Goal: Check status: Check status

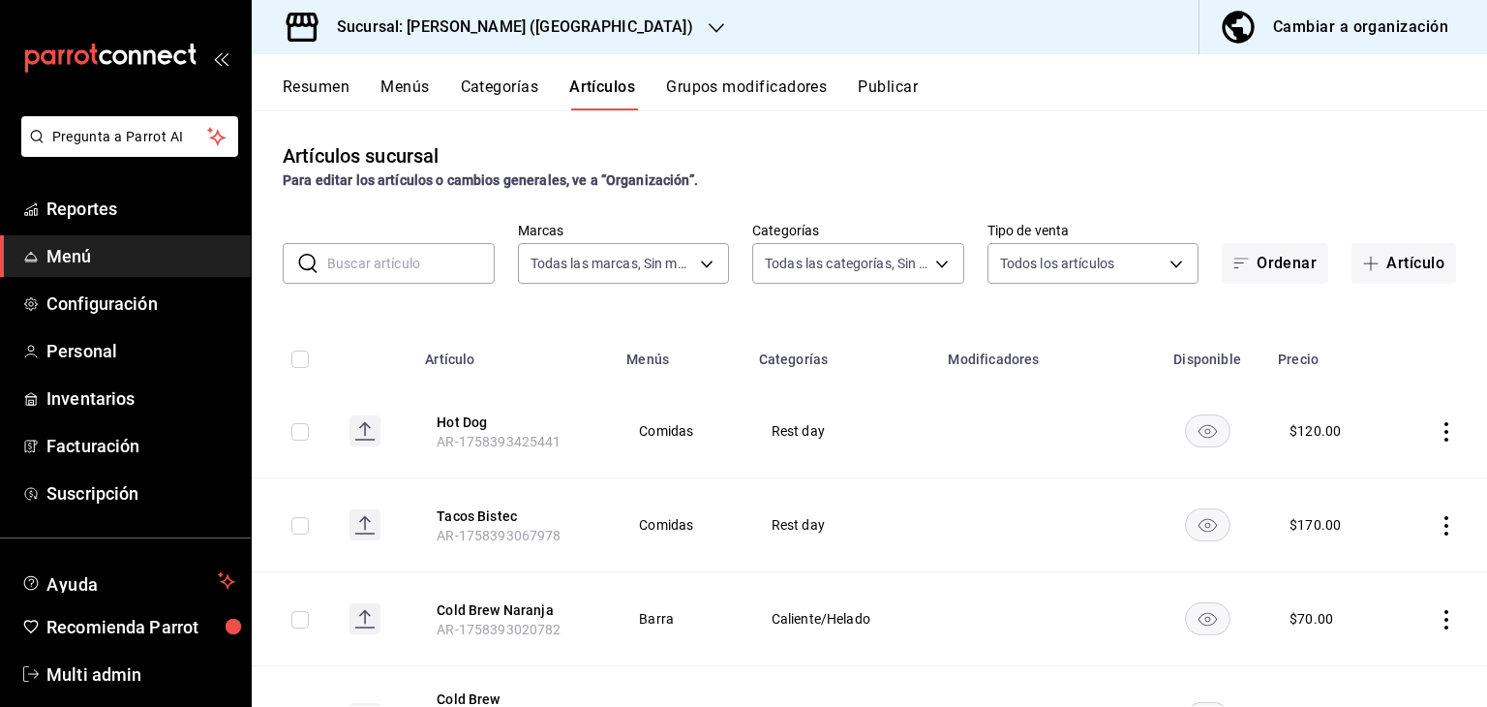
click at [399, 90] on button "Menús" at bounding box center [405, 93] width 48 height 33
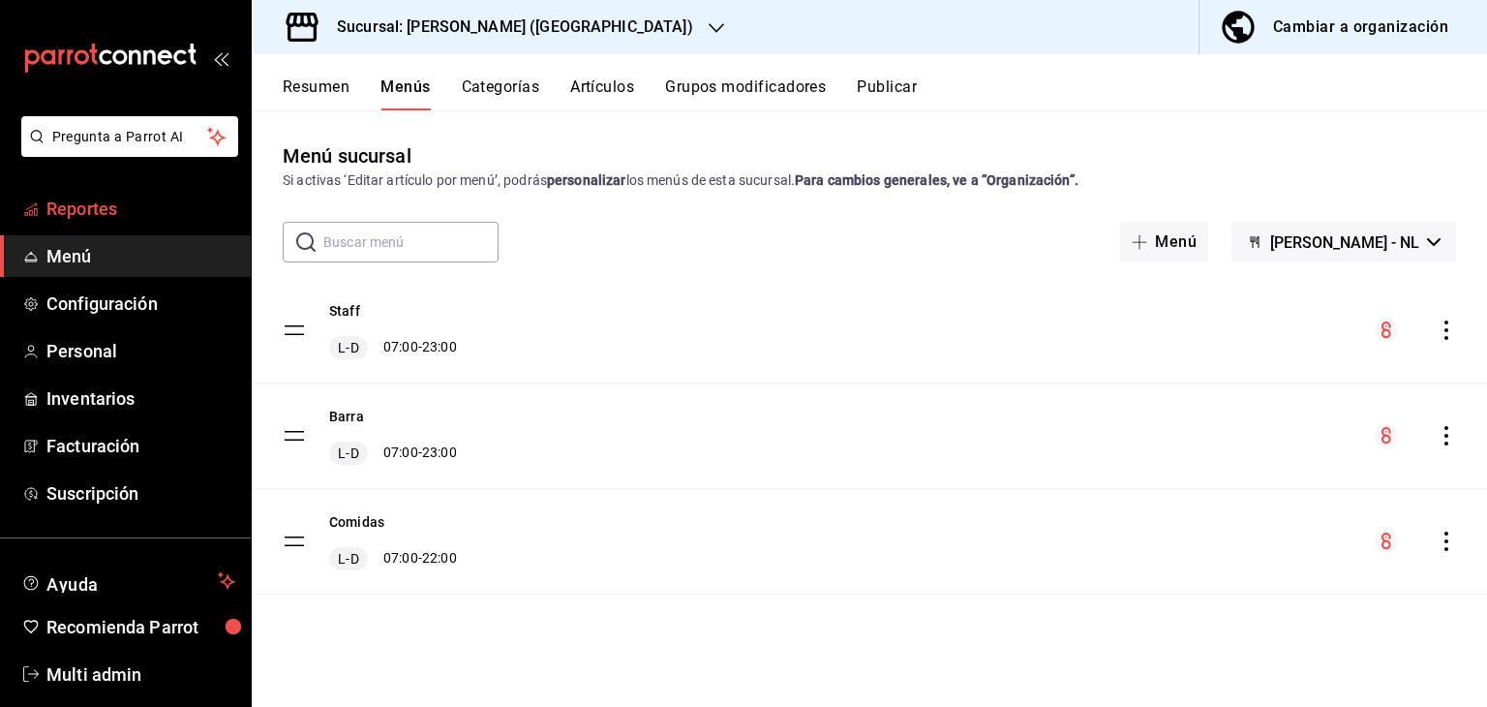
click at [163, 223] on link "Reportes" at bounding box center [125, 209] width 251 height 42
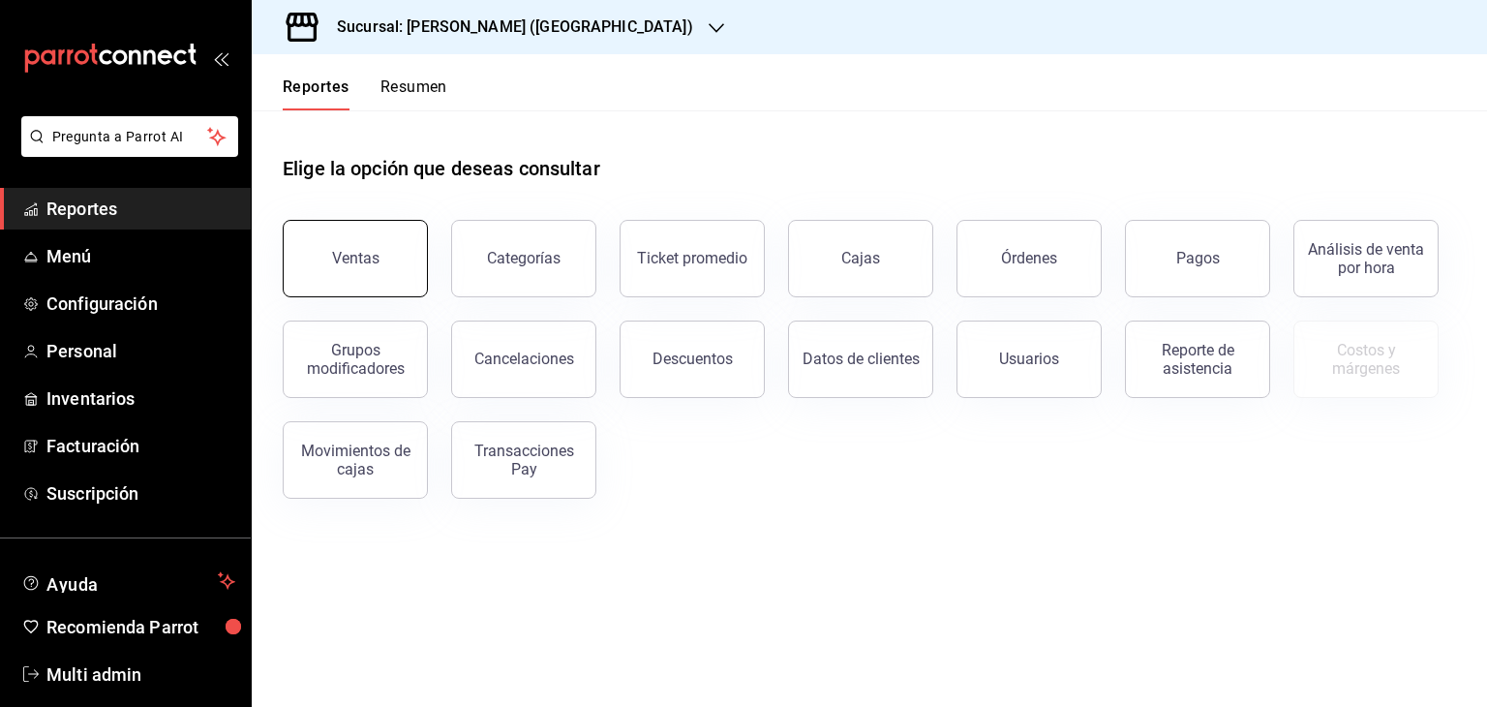
click at [361, 248] on button "Ventas" at bounding box center [355, 258] width 145 height 77
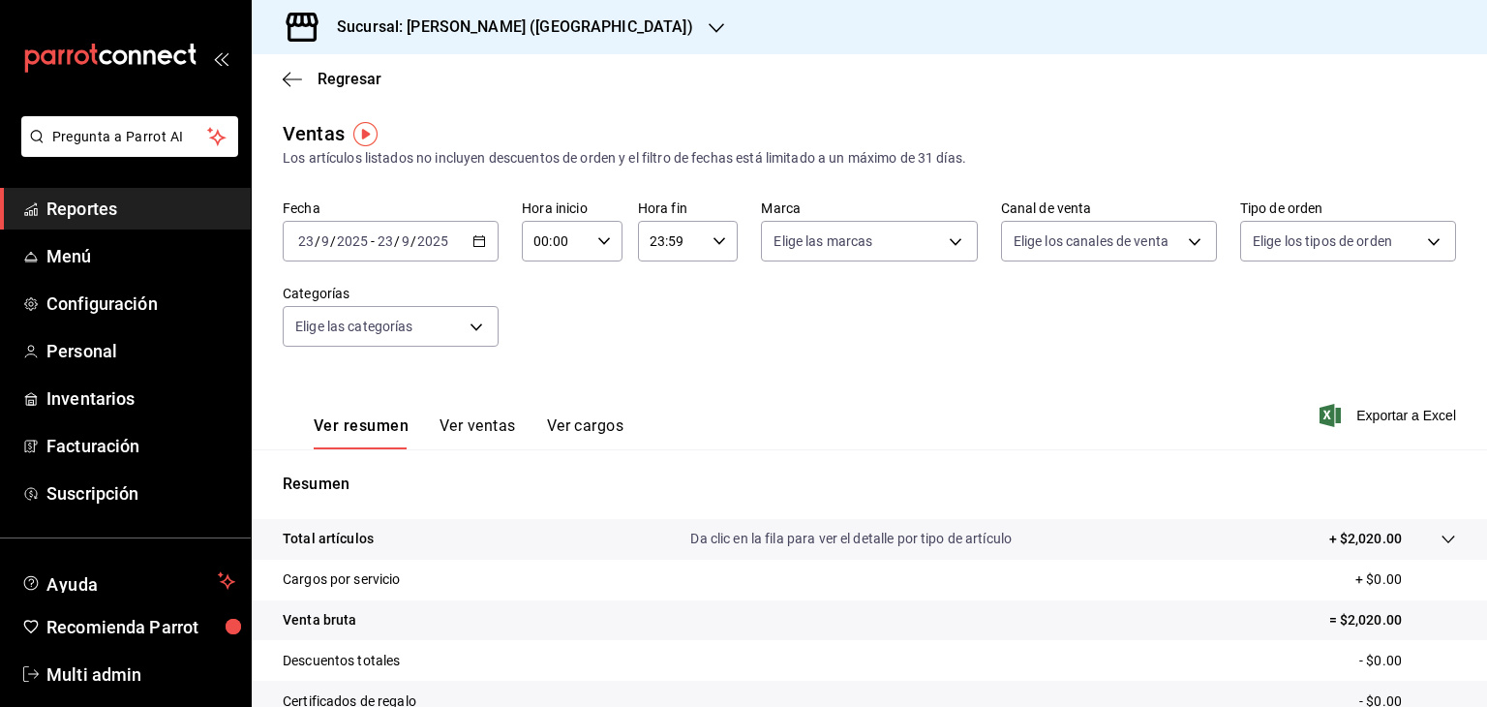
click at [473, 247] on icon "button" at bounding box center [480, 241] width 14 height 14
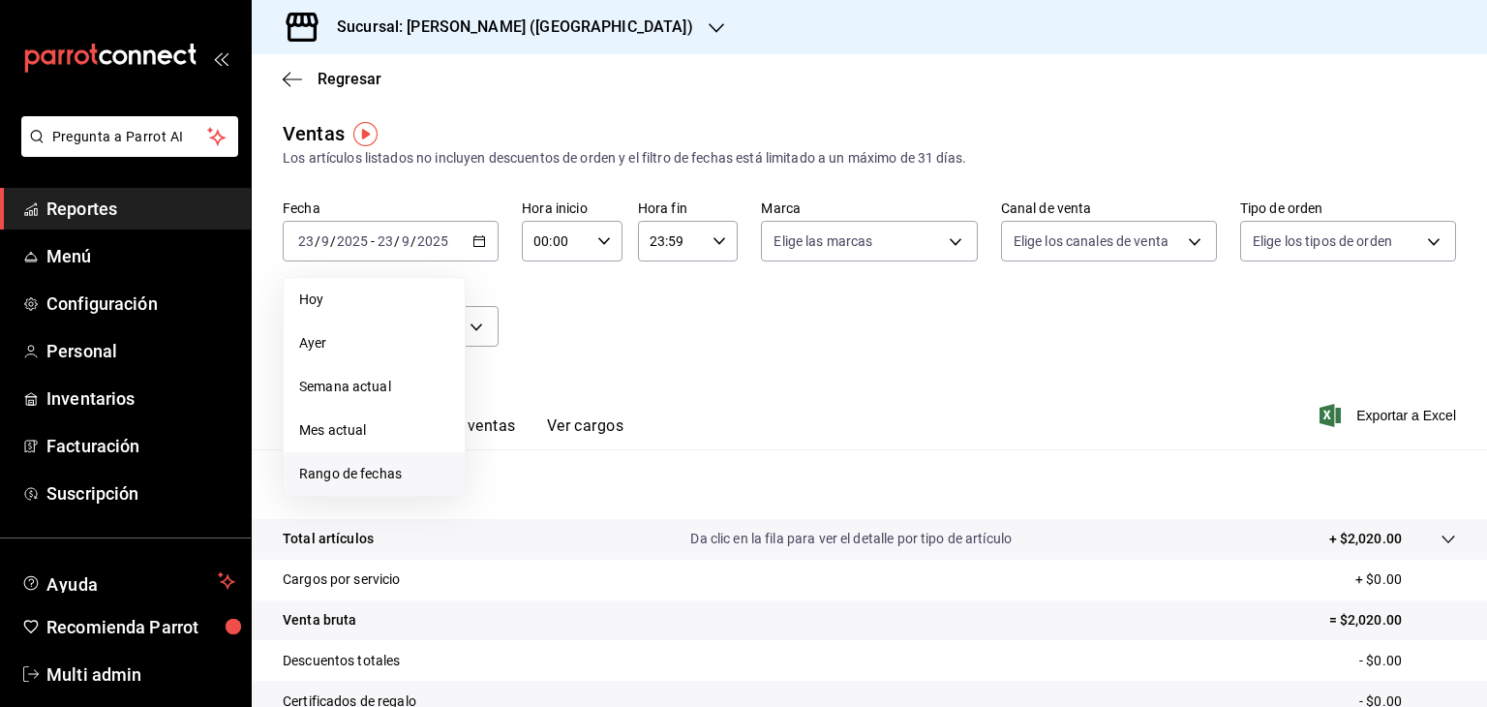
click at [352, 470] on span "Rango de fechas" at bounding box center [374, 474] width 150 height 20
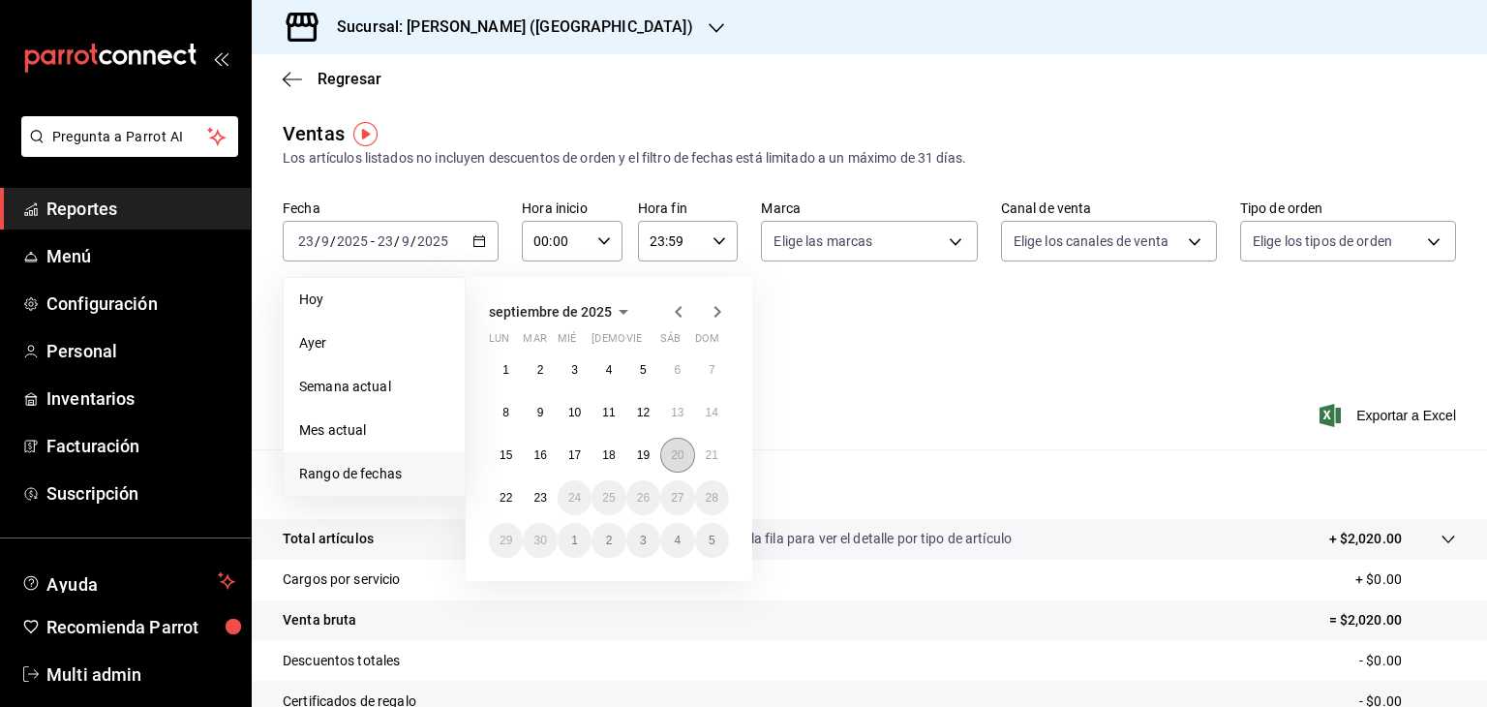
click at [678, 456] on abbr "20" at bounding box center [677, 455] width 13 height 14
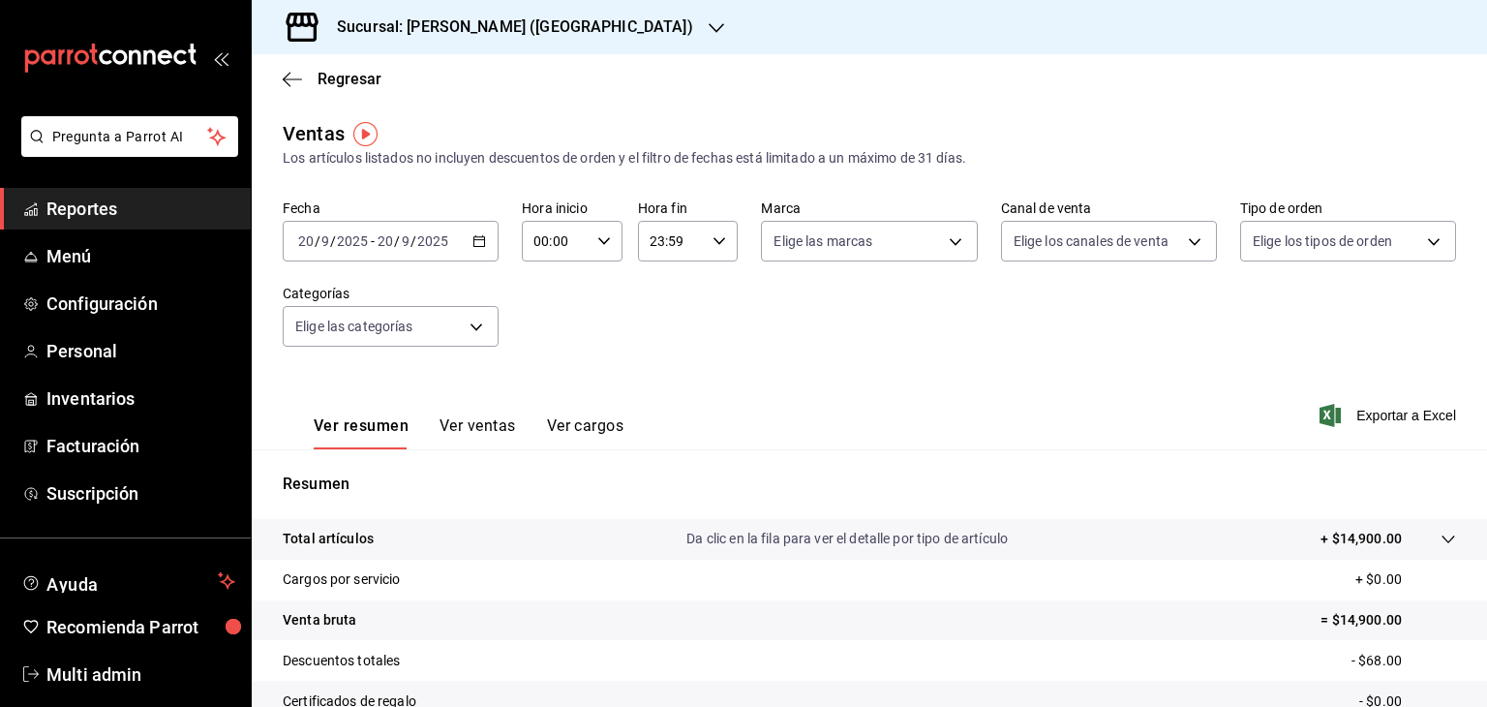
click at [487, 431] on button "Ver ventas" at bounding box center [478, 432] width 76 height 33
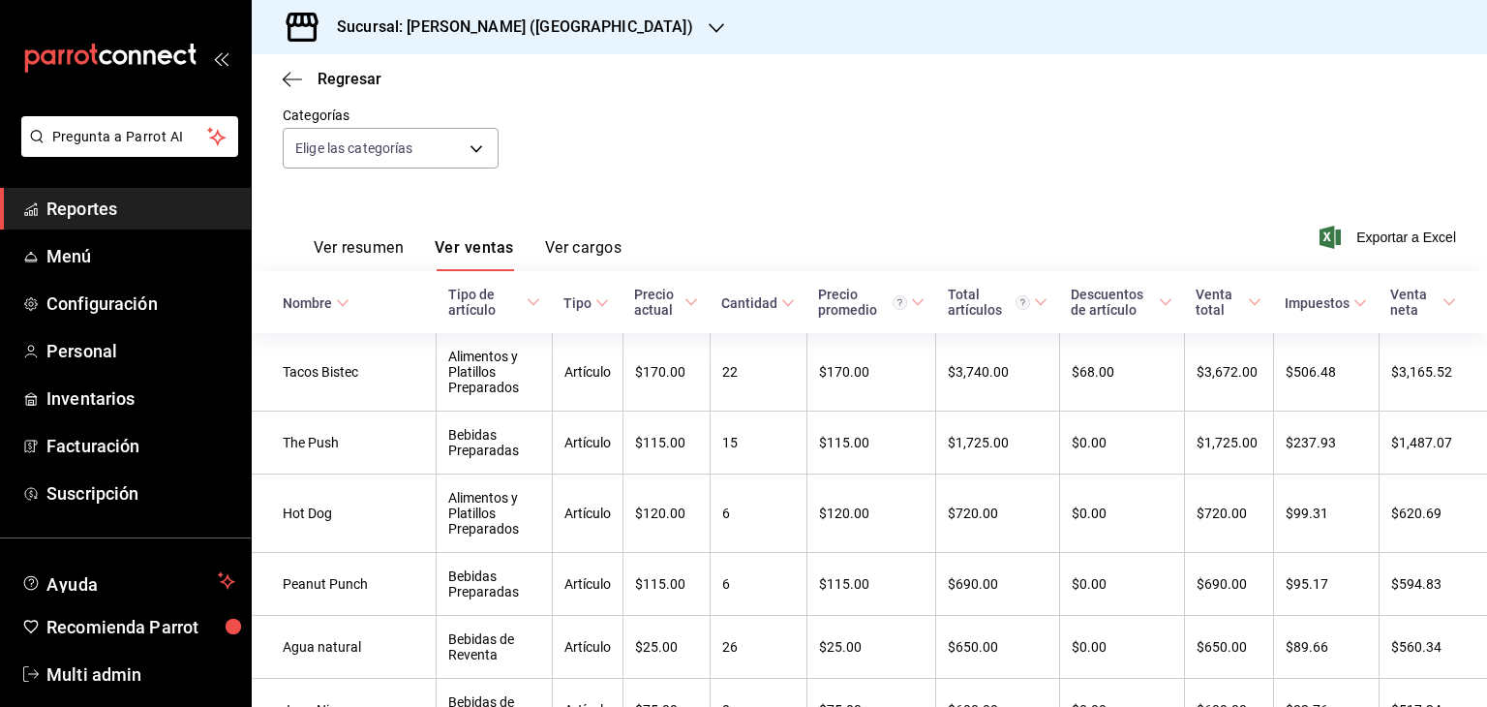
scroll to position [143, 0]
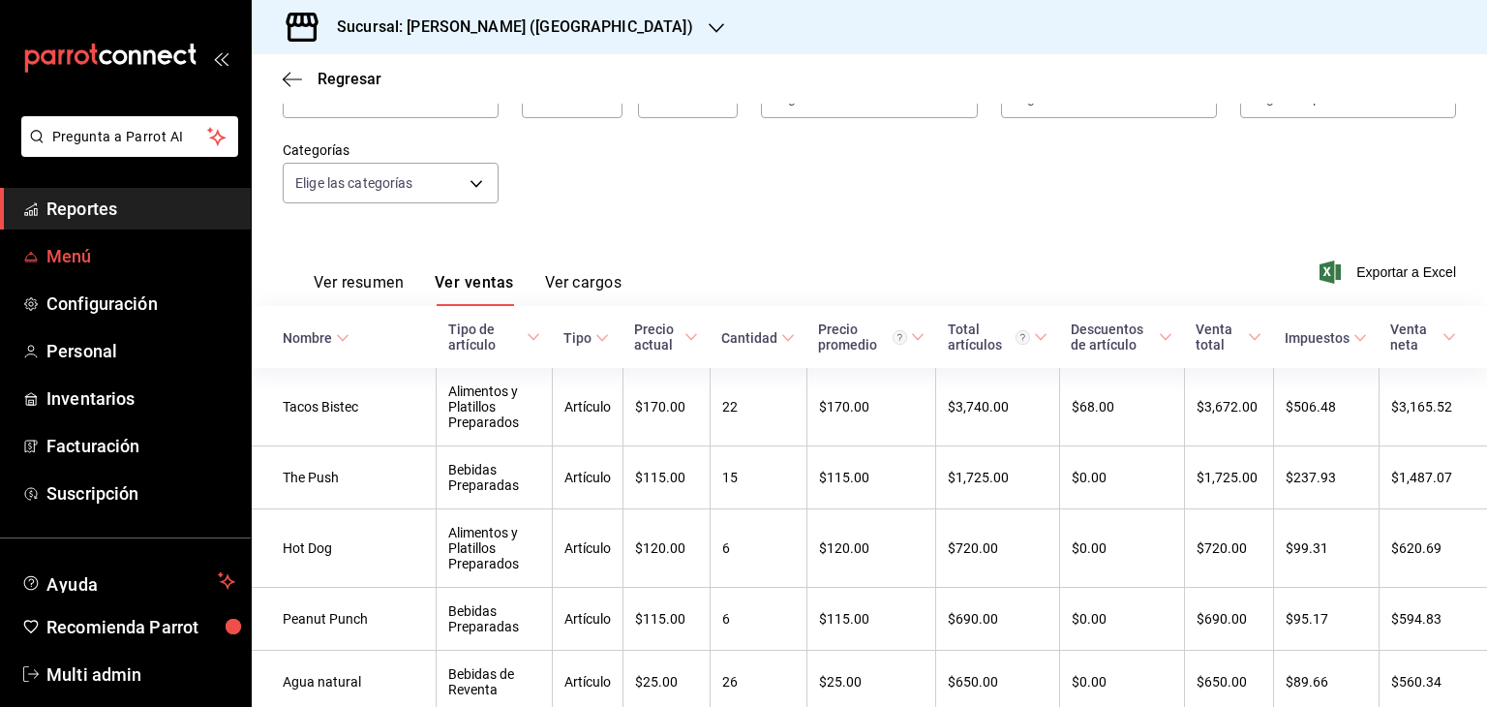
click at [156, 252] on span "Menú" at bounding box center [140, 256] width 189 height 26
